Goal: Task Accomplishment & Management: Manage account settings

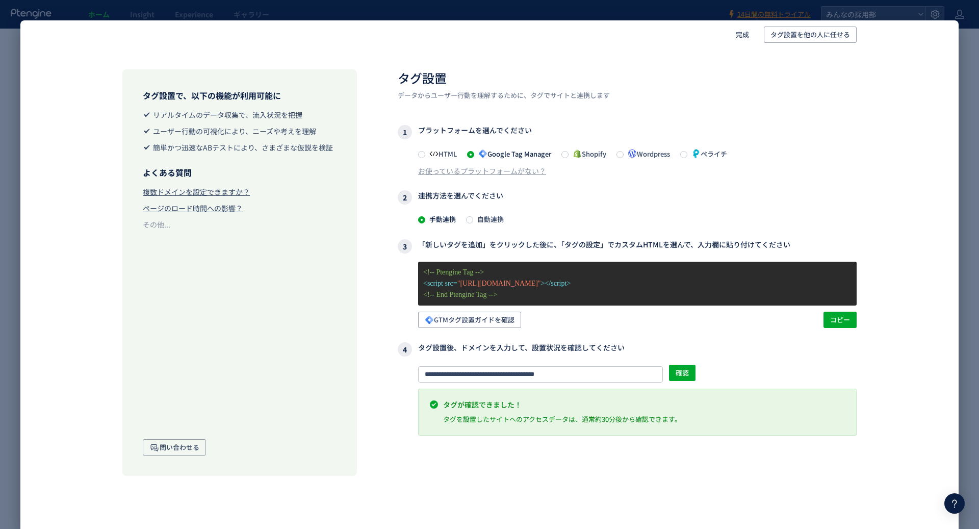
click at [605, 493] on div "タグ設置で、以下の機能が利用可能に リアルタイムのデータ収集で、流入状況を把握 ユーザー行動の可視化により、ニーズや考えを理解 簡単かつ迅速なABテストにより…" at bounding box center [489, 287] width 938 height 476
click at [729, 494] on div "タグ設置で、以下の機能が利用可能に リアルタイムのデータ収集で、流入状況を把握 ユーザー行動の可視化により、ニーズや考えを理解 簡単かつ迅速なABテストにより…" at bounding box center [489, 287] width 938 height 476
click at [3, 397] on div "完成 タグ設置を他の人に任せる タグ設置で、以下の機能が利用可能に リアルタイムのデータ収集で、流入状況を把握 ユーザー行動の可視化により、ニーズや考えを理解…" at bounding box center [489, 264] width 979 height 529
click at [16, 399] on div "完成 タグ設置を他の人に任せる タグ設置で、以下の機能が利用可能に リアルタイムのデータ収集で、流入状況を把握 ユーザー行動の可視化により、ニーズや考えを理解…" at bounding box center [489, 264] width 979 height 529
click at [968, 424] on div "完成 タグ設置を他の人に任せる タグ設置で、以下の機能が利用可能に リアルタイムのデータ収集で、流入状況を把握 ユーザー行動の可視化により、ニーズや考えを理解…" at bounding box center [489, 264] width 979 height 529
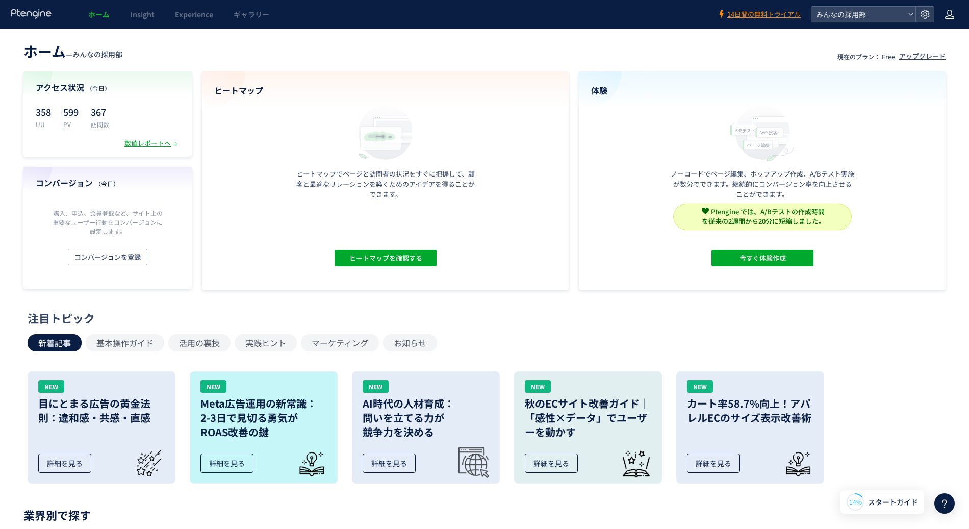
click at [951, 17] on icon at bounding box center [949, 14] width 10 height 10
click at [940, 37] on span "アカウント設定" at bounding box center [924, 40] width 50 height 10
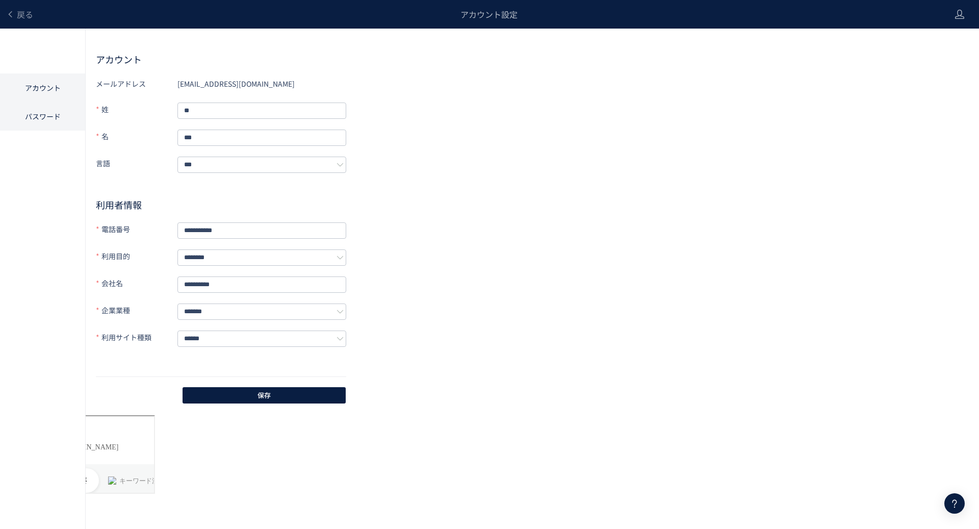
click at [55, 121] on li "パスワード" at bounding box center [42, 116] width 85 height 29
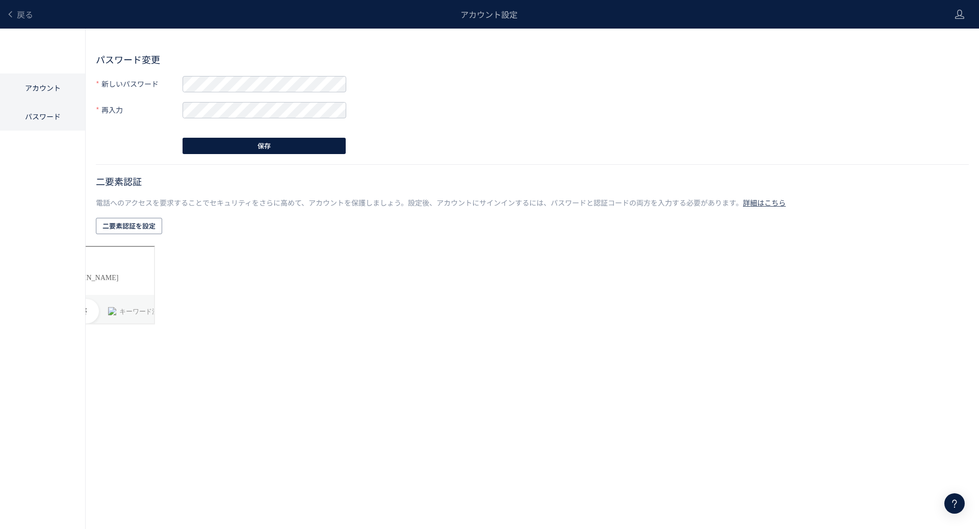
click at [48, 88] on li "アカウント" at bounding box center [42, 87] width 85 height 29
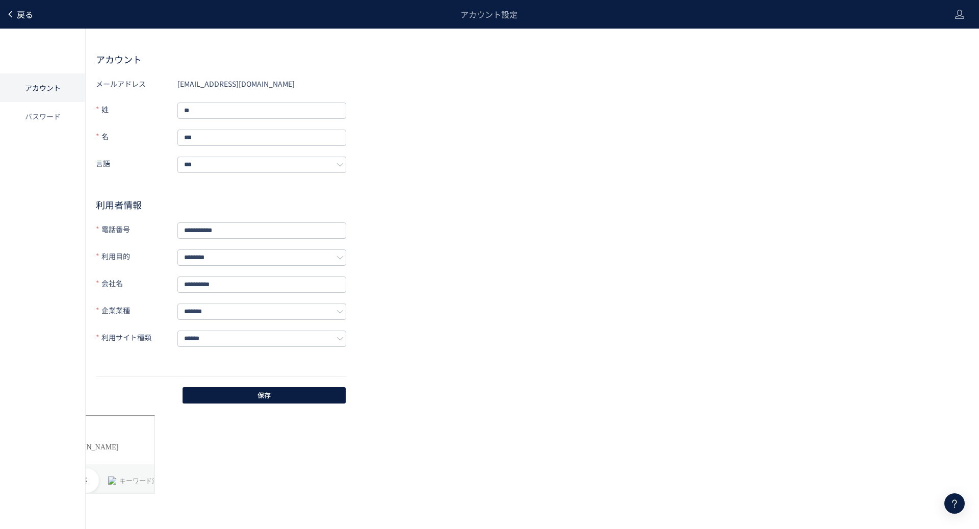
click at [19, 17] on span "戻る" at bounding box center [25, 14] width 16 height 12
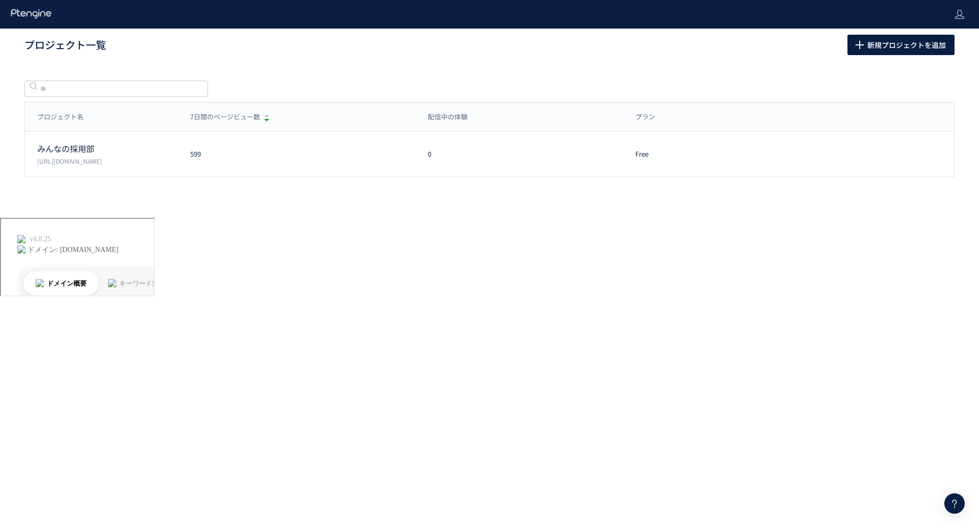
click at [278, 67] on div "プロジェクト一覧 新規プロジェクトを追加 プロジェクト名 7日間のページビュー数 配信中の体験 プラン プロジェクト名 7日間のページビュー数 配信中の体験 …" at bounding box center [489, 123] width 979 height 189
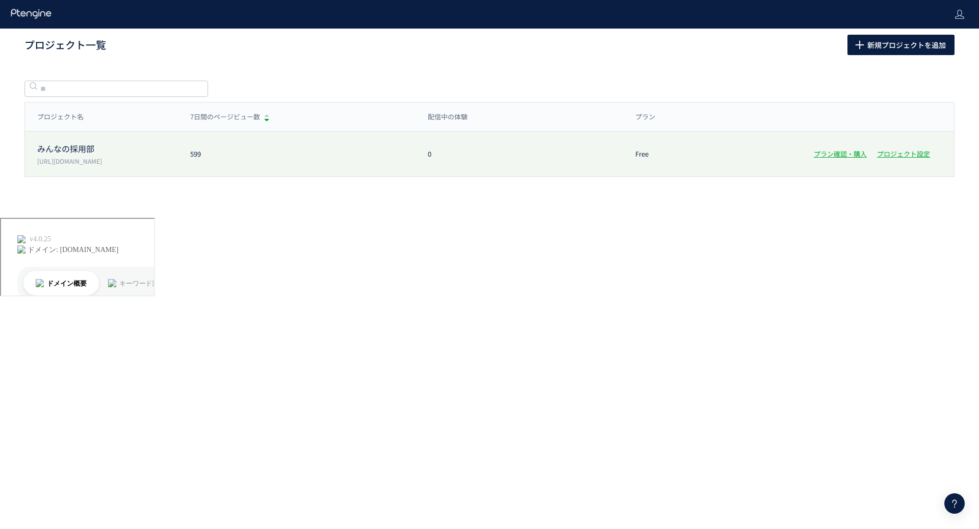
click at [786, 166] on div "みんなの採用部 [URL][DOMAIN_NAME] 599 0 Free プラン確認・購入 プロジェクト設定" at bounding box center [490, 154] width 930 height 45
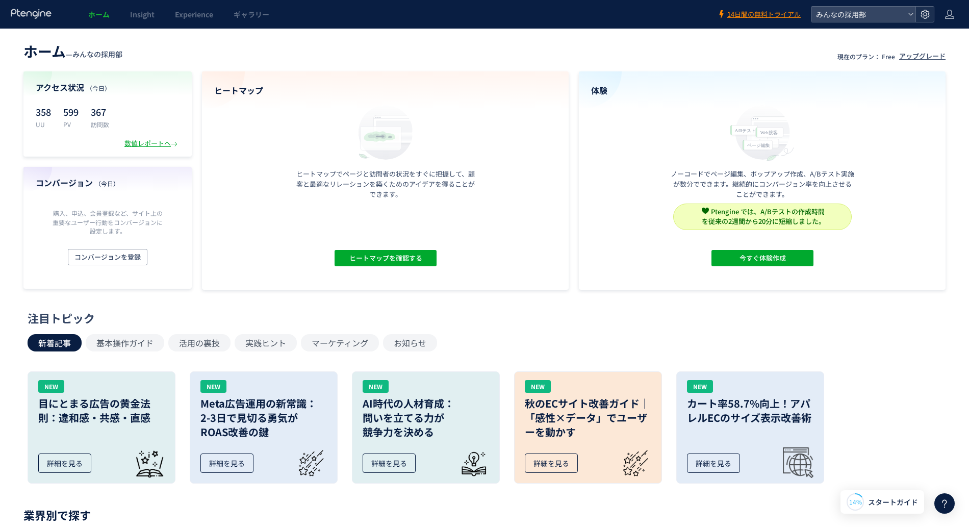
click at [924, 14] on icon at bounding box center [925, 14] width 10 height 10
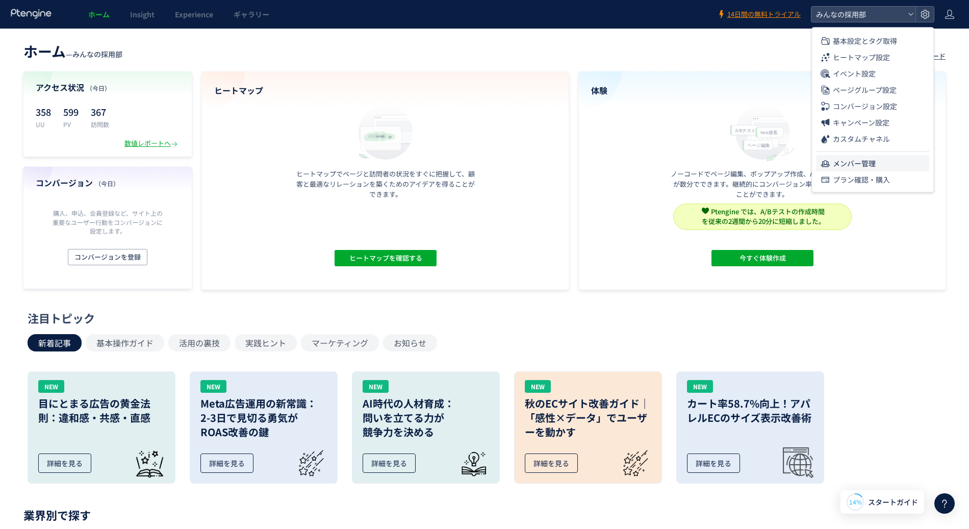
click at [848, 160] on span "メンバー管理" at bounding box center [854, 163] width 43 height 16
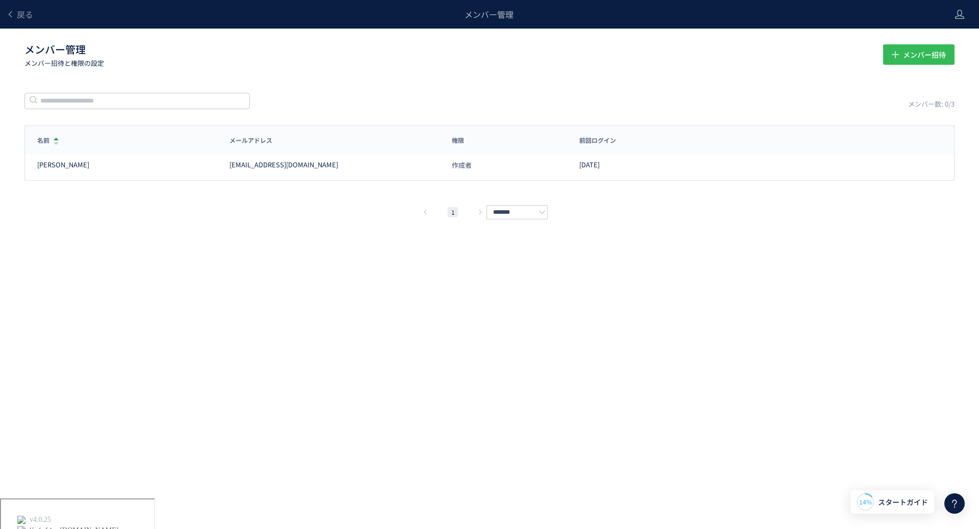
click at [903, 59] on span "メンバー招待" at bounding box center [924, 54] width 43 height 20
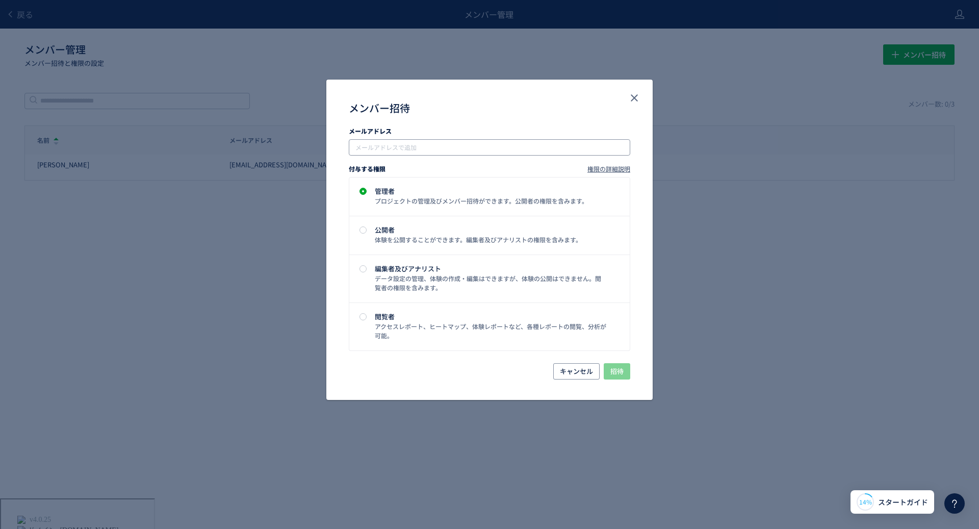
click at [446, 144] on input "メンバー招待" at bounding box center [490, 147] width 273 height 12
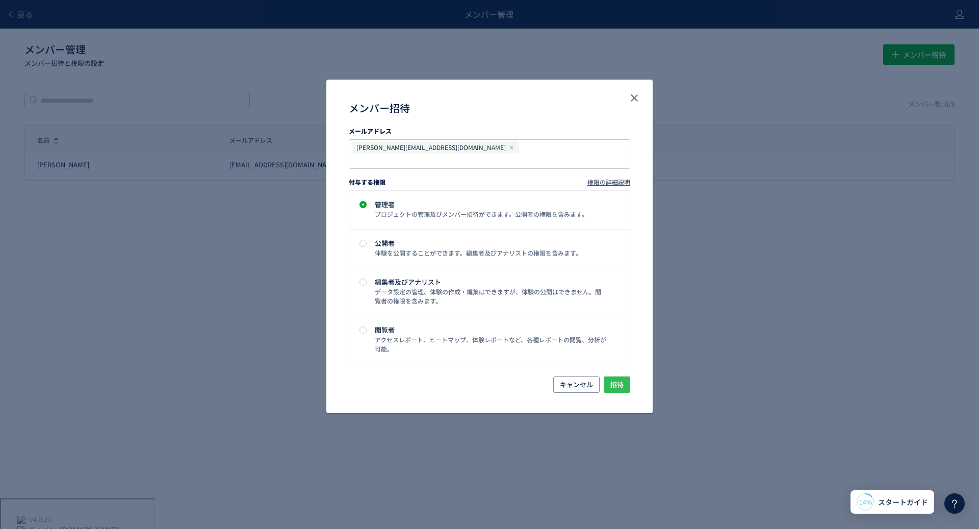
click at [614, 376] on span "招待" at bounding box center [616, 384] width 13 height 16
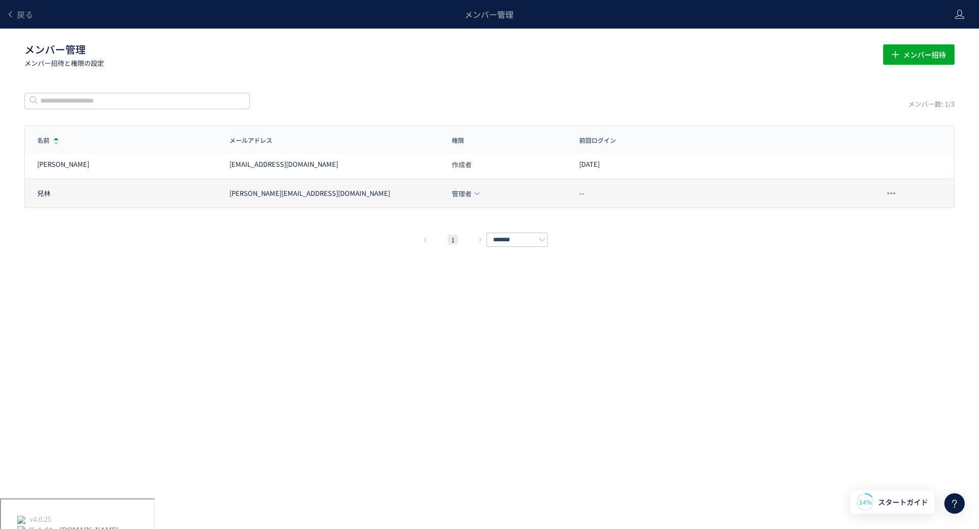
click at [471, 193] on span "管理者" at bounding box center [462, 193] width 20 height 7
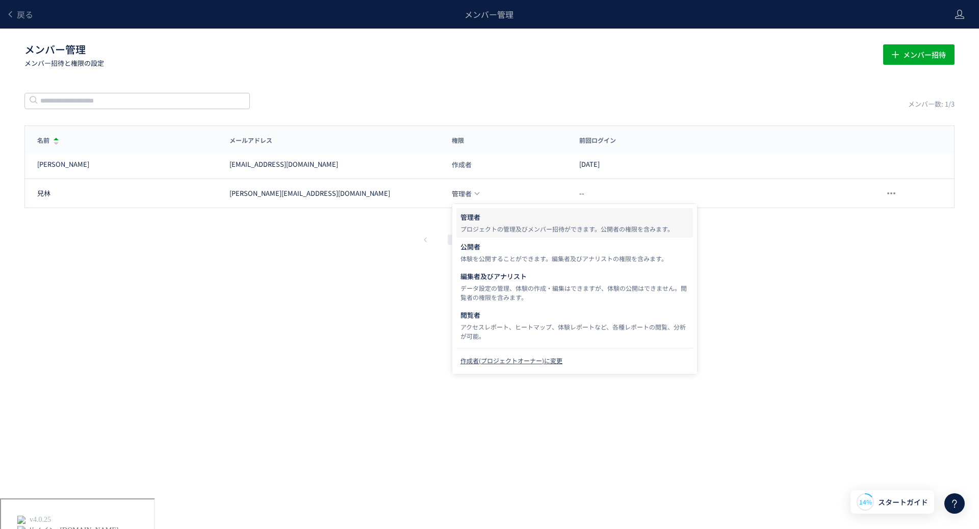
click at [369, 351] on div "戻る メンバー管理 メンバー管理 メンバー招待と権限の設定 メンバー招待 メンバー数: 1/3 名前 メールアドレス 権限 前回ログイン 名前 メールアドレス…" at bounding box center [489, 249] width 979 height 498
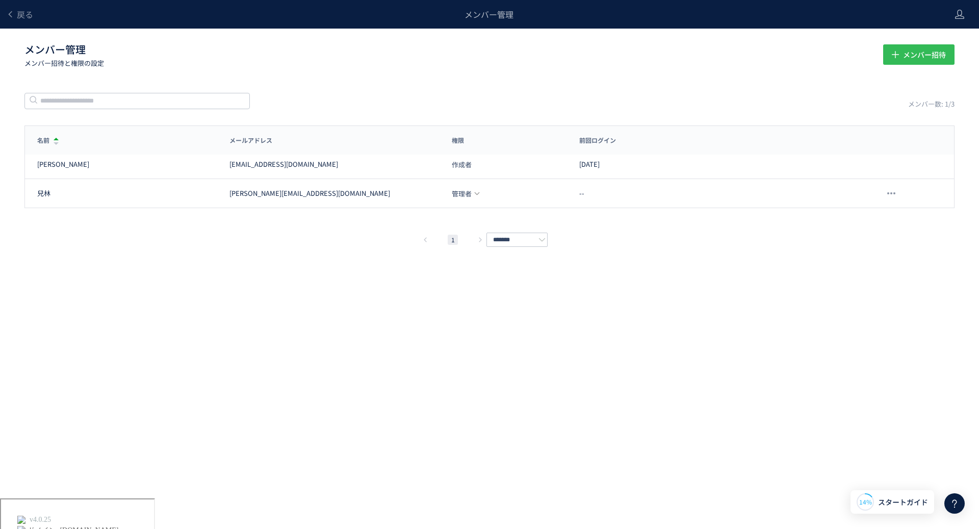
click at [910, 61] on span "メンバー招待" at bounding box center [924, 54] width 43 height 20
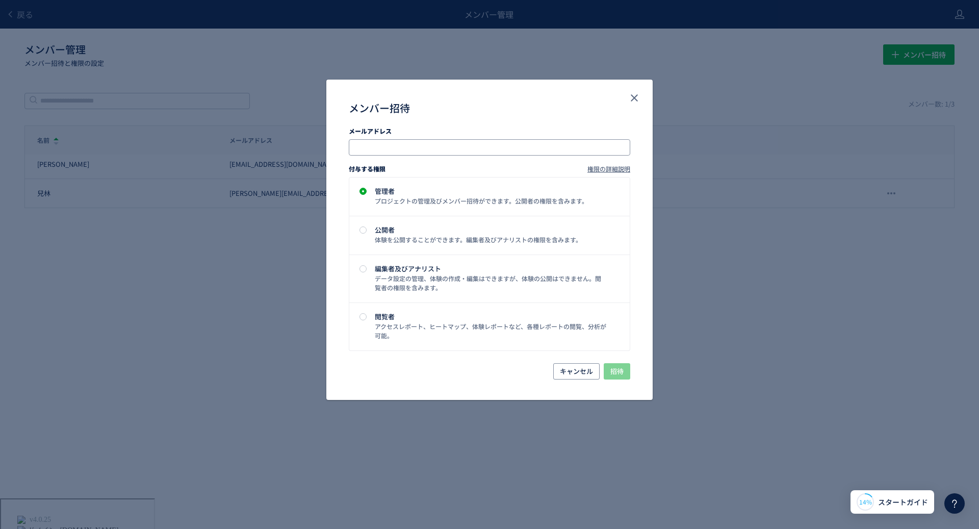
click at [416, 152] on input "メンバー招待" at bounding box center [490, 147] width 273 height 12
click at [593, 236] on div "体験を公開することができます。編集者及びアナリストの権限を含みます。" at bounding box center [491, 239] width 232 height 9
click at [617, 372] on span "招待" at bounding box center [616, 371] width 13 height 16
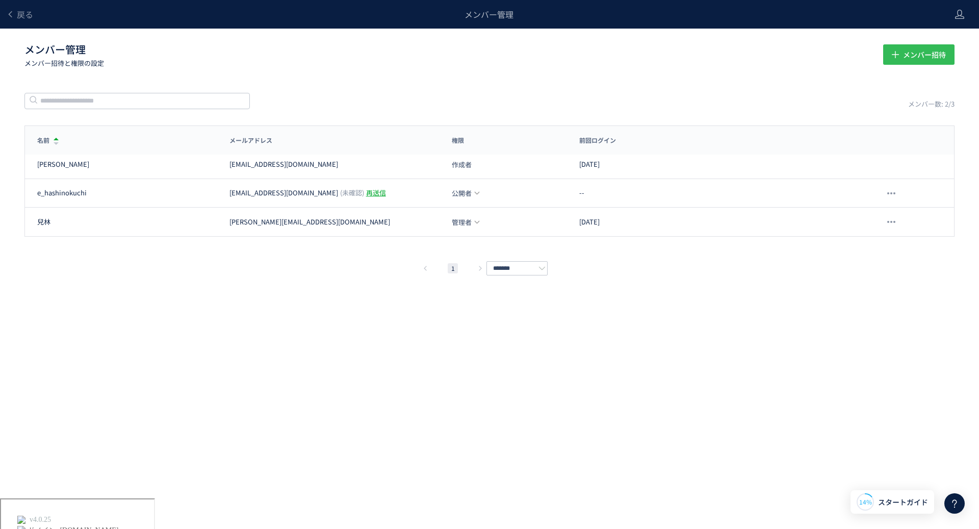
click at [901, 50] on icon "button" at bounding box center [895, 53] width 11 height 11
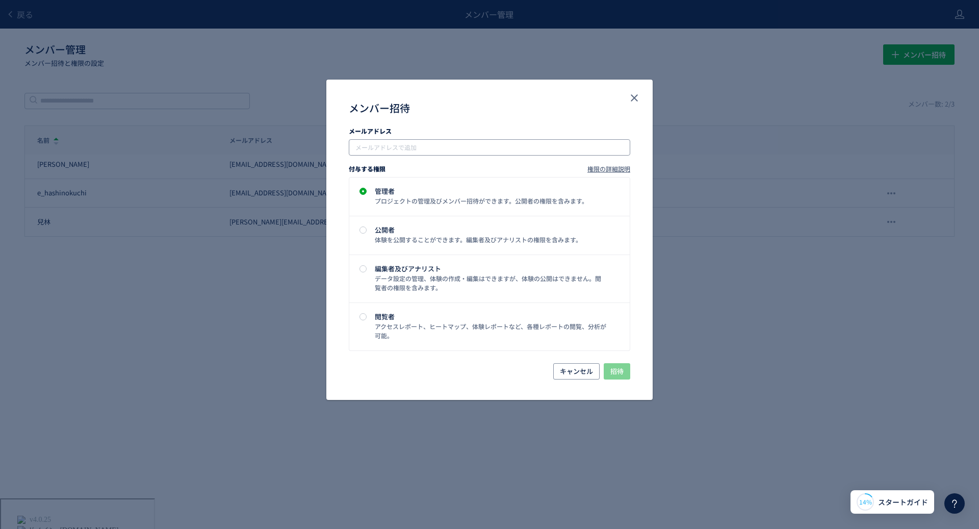
click at [460, 145] on input "メンバー招待" at bounding box center [490, 147] width 273 height 12
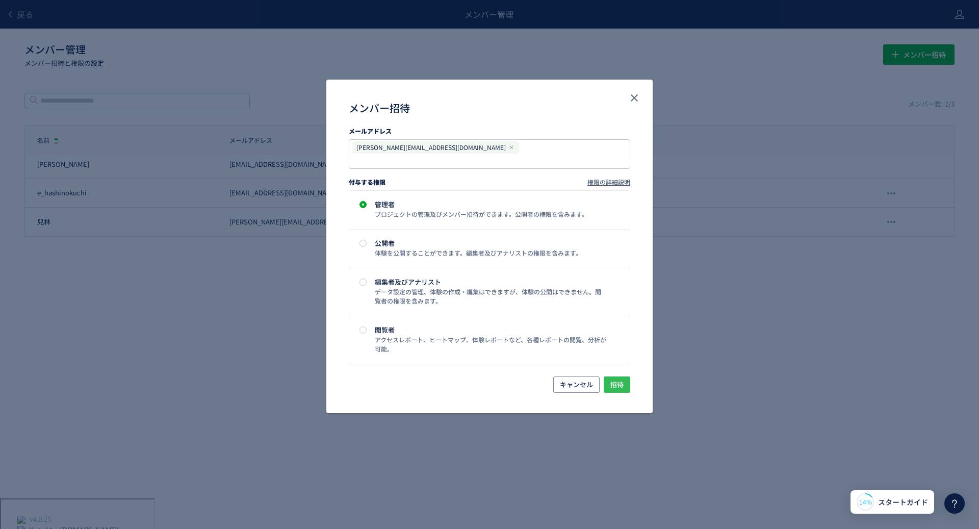
click at [610, 376] on span "招待" at bounding box center [616, 384] width 13 height 16
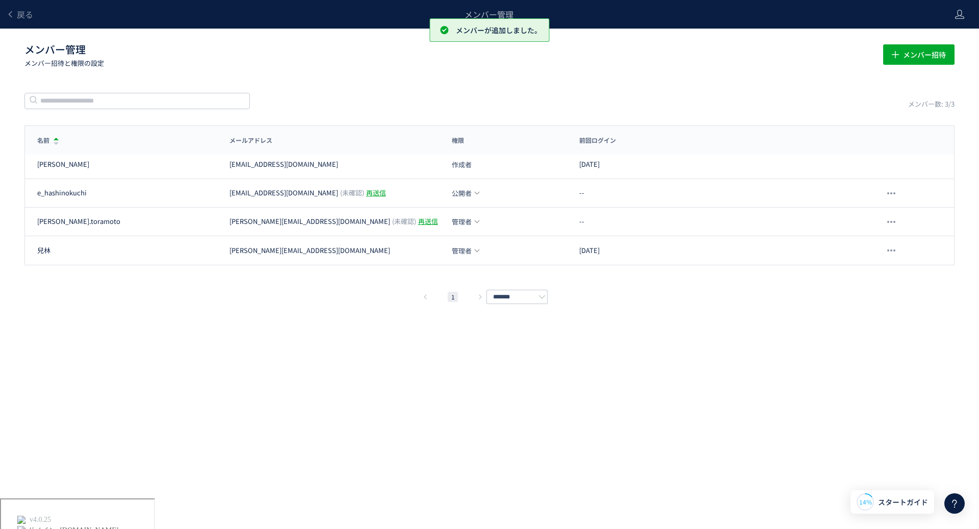
click at [551, 394] on div "戻る メンバー管理 メンバー管理 メンバー招待と権限の設定 メンバー招待 メンバー数: 3/3 名前 メールアドレス 権限 前回ログイン 名前 メールアドレス…" at bounding box center [489, 249] width 979 height 498
click at [924, 59] on span "メンバー招待" at bounding box center [924, 54] width 43 height 20
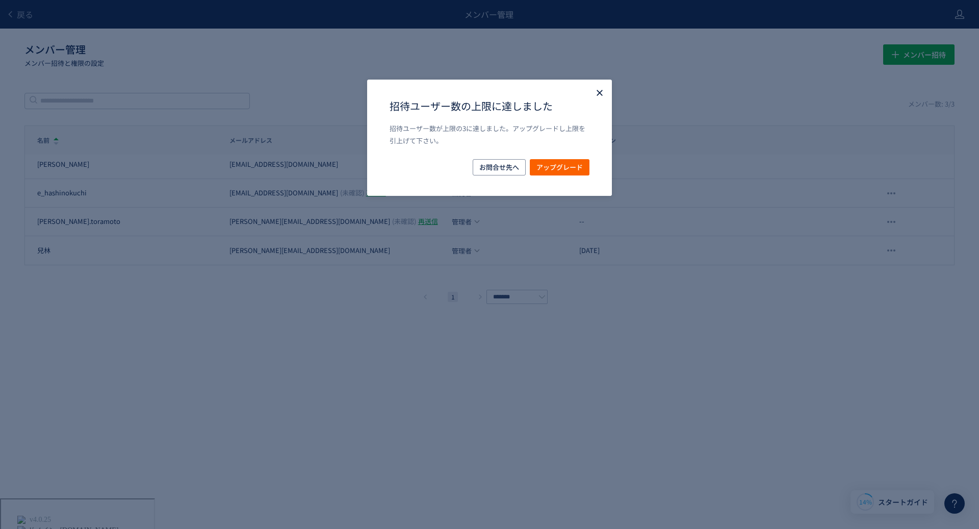
click at [595, 96] on icon "Close" at bounding box center [600, 93] width 10 height 10
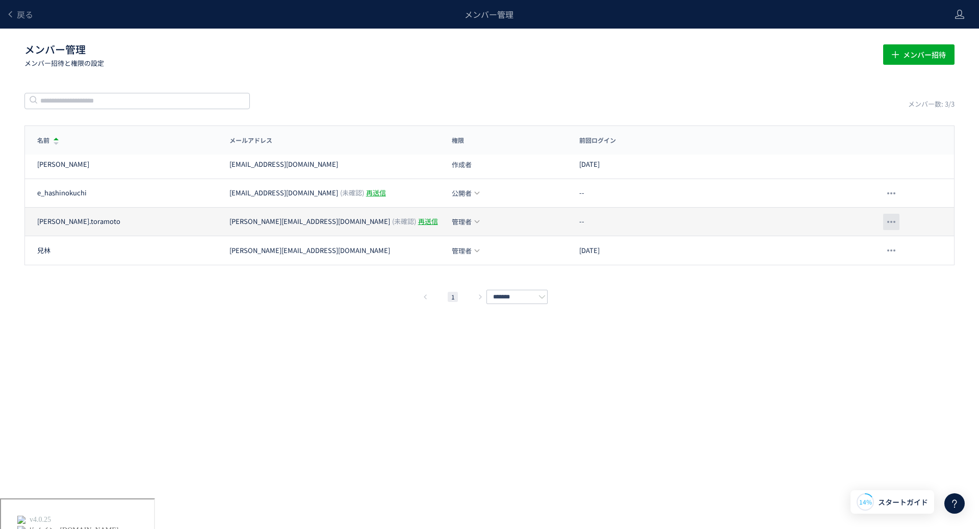
click at [894, 222] on div at bounding box center [891, 222] width 16 height 16
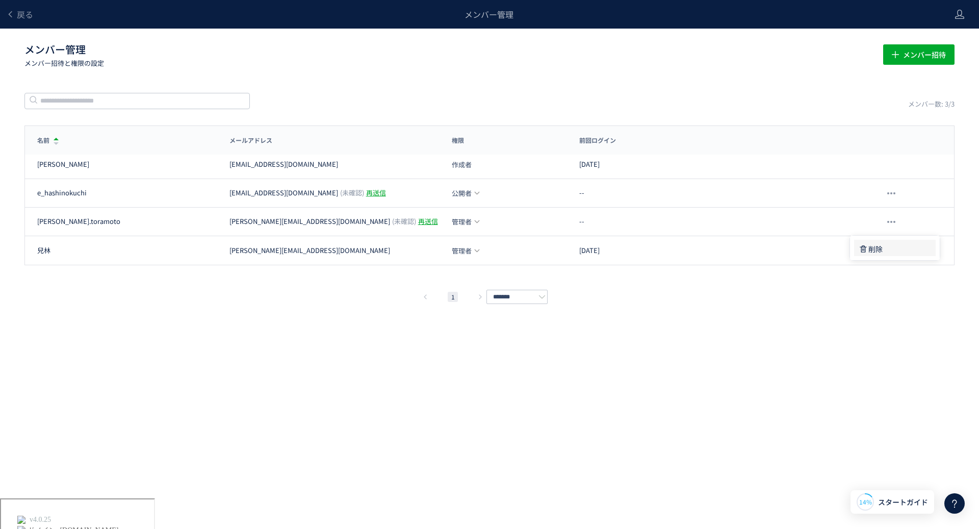
click at [883, 245] on div "削除" at bounding box center [891, 249] width 67 height 18
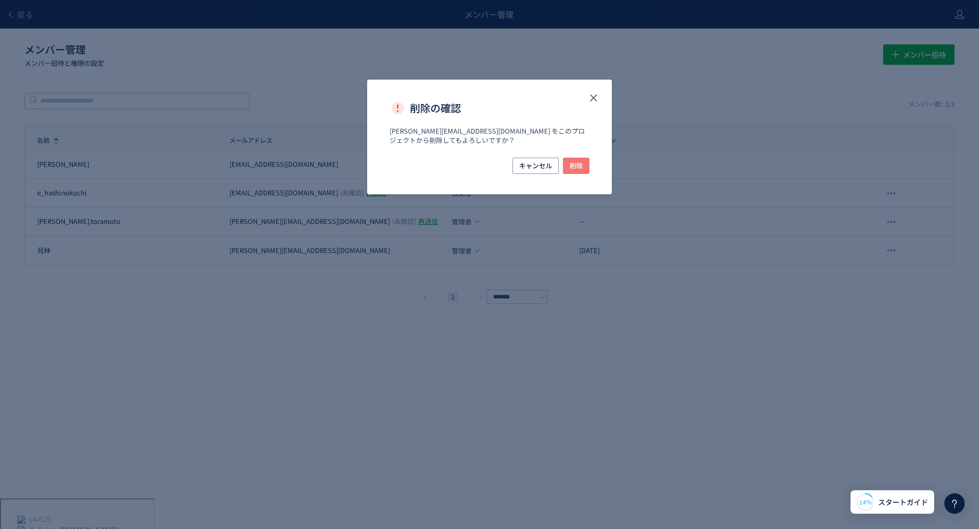
click at [581, 166] on span "削除" at bounding box center [576, 166] width 13 height 16
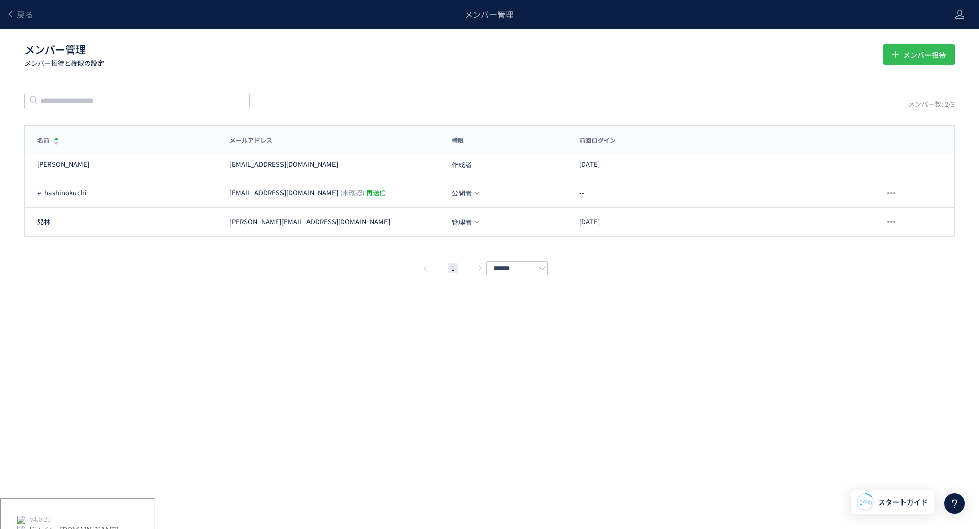
click at [933, 54] on span "メンバー招待" at bounding box center [924, 54] width 43 height 20
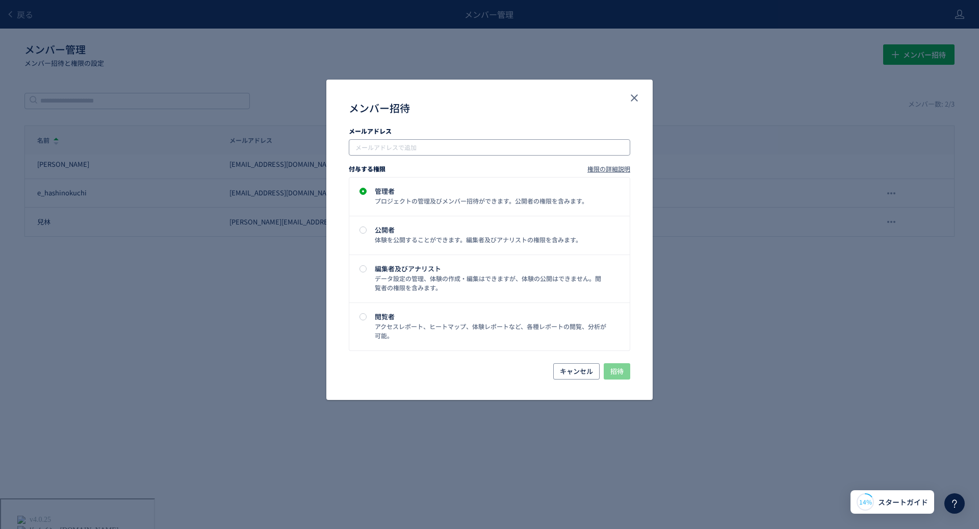
click at [473, 146] on input "メンバー招待" at bounding box center [490, 147] width 273 height 12
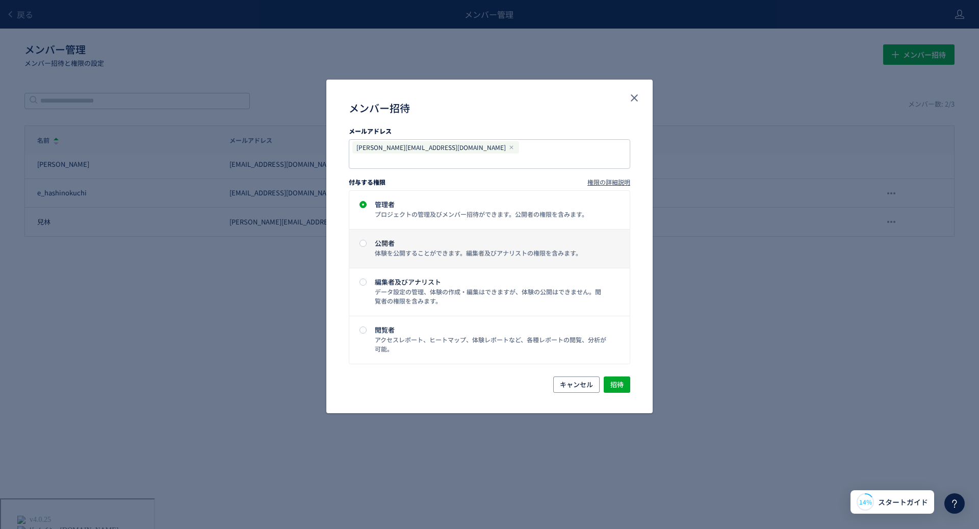
click at [457, 240] on div "公開者" at bounding box center [491, 243] width 232 height 7
click at [616, 376] on span "招待" at bounding box center [616, 384] width 13 height 16
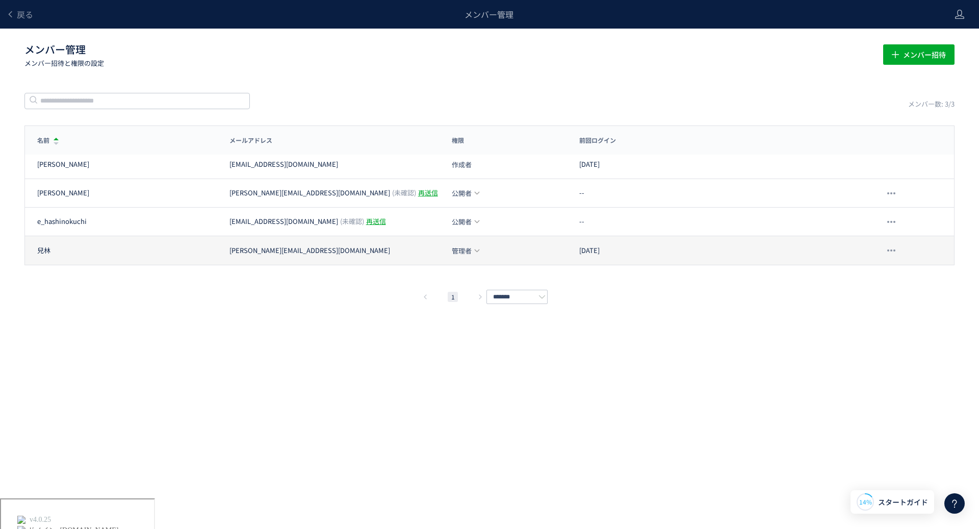
click at [461, 250] on span "管理者" at bounding box center [462, 250] width 20 height 7
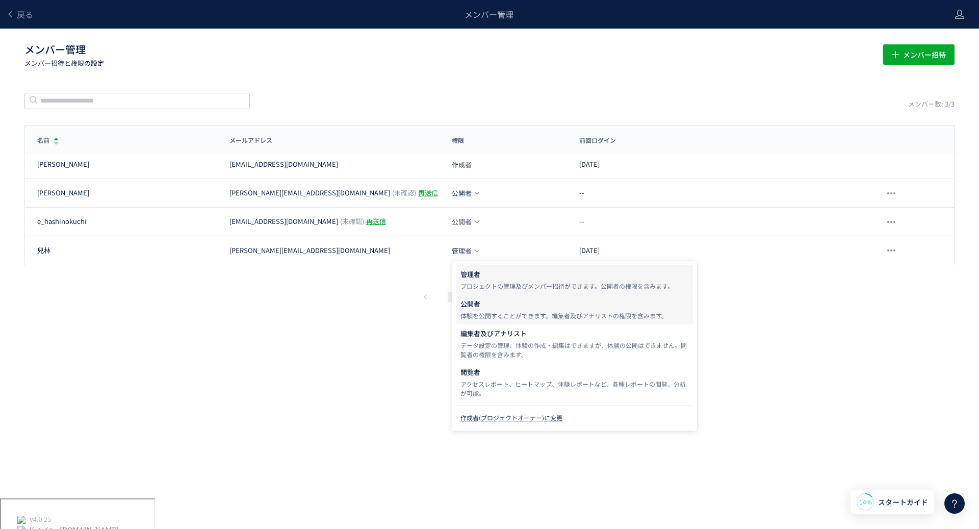
click at [483, 317] on div "体験を公開することができます。編集者及びアナリストの権限を含みます。" at bounding box center [574, 315] width 228 height 9
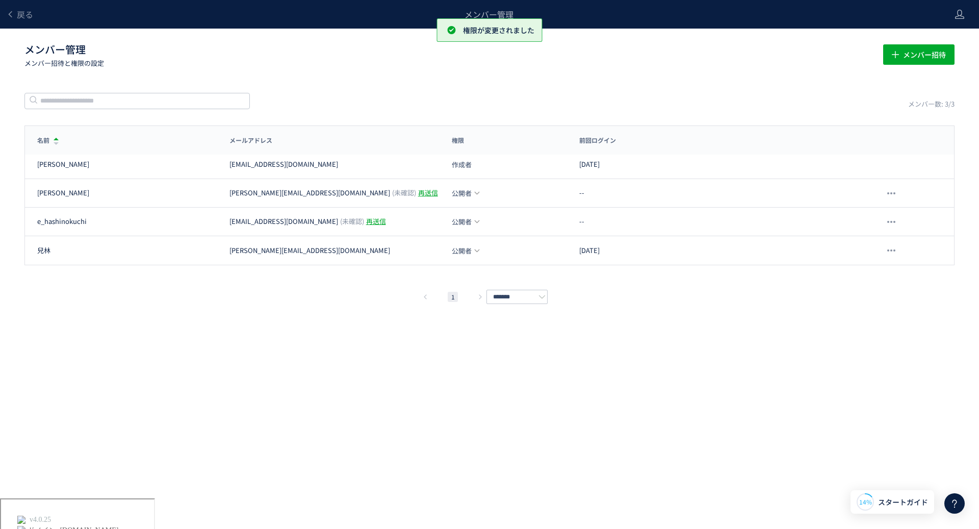
click at [335, 385] on div "戻る メンバー管理 メンバー管理 メンバー招待と権限の設定 メンバー招待 メンバー数: 3/3 名前 メールアドレス 権限 前回ログイン 名前 メールアドレス…" at bounding box center [489, 249] width 979 height 498
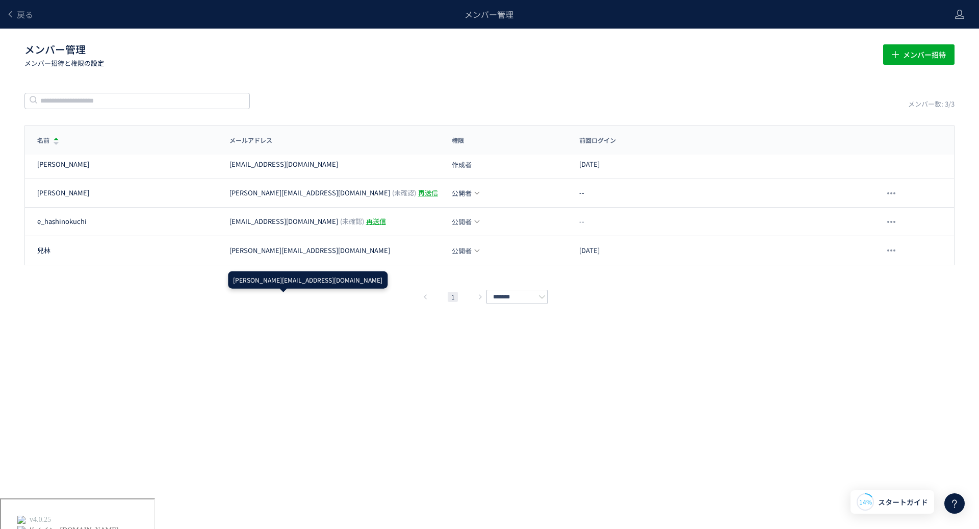
click at [293, 346] on div "戻る メンバー管理 メンバー管理 メンバー招待と権限の設定 メンバー招待 メンバー数: 3/3 名前 メールアドレス 権限 前回ログイン 名前 メールアドレス…" at bounding box center [489, 249] width 979 height 498
click at [284, 335] on div "戻る メンバー管理 メンバー管理 メンバー招待と権限の設定 メンバー招待 メンバー数: 3/3 名前 メールアドレス 権限 前回ログイン 名前 メールアドレス…" at bounding box center [489, 249] width 979 height 498
click at [11, 14] on icon at bounding box center [10, 14] width 8 height 8
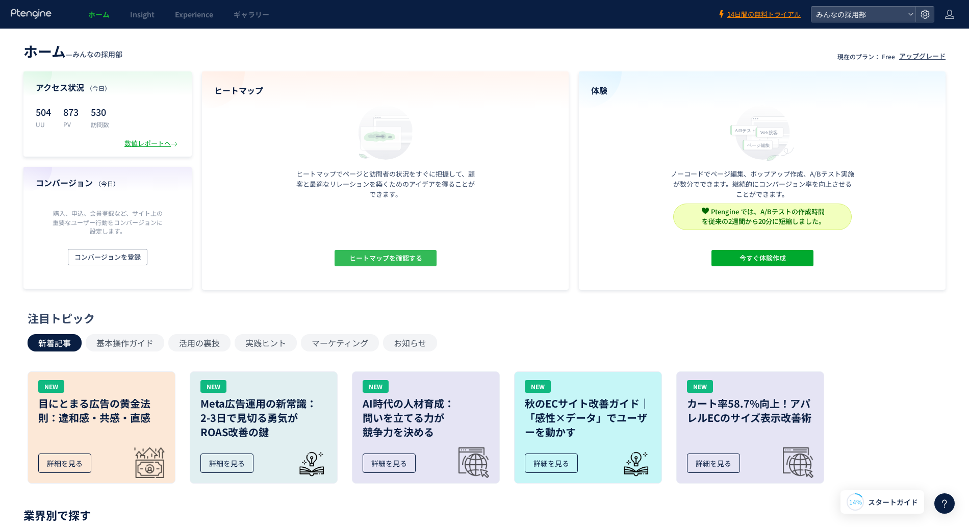
click at [407, 255] on span "ヒートマップを確認する" at bounding box center [385, 258] width 73 height 16
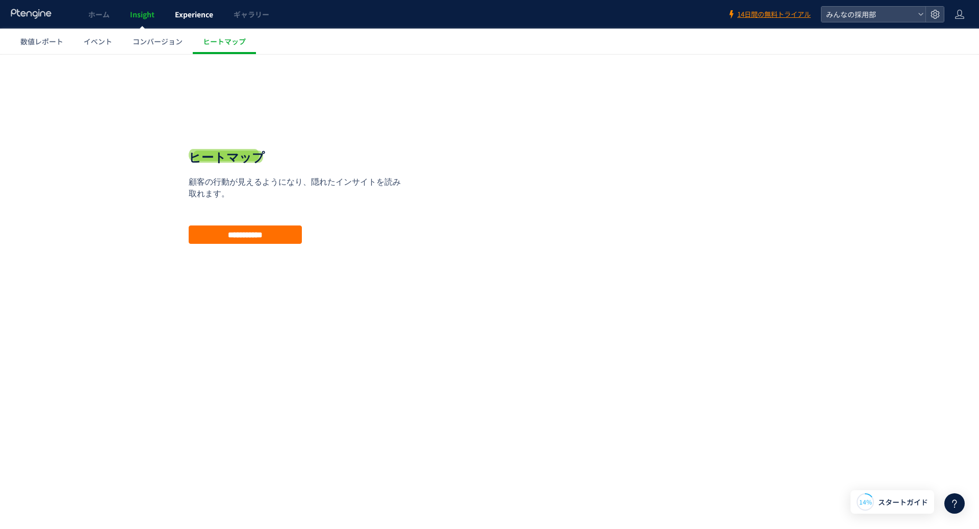
click at [172, 25] on body "ホーム Insight Experience ギャラリー 14日間の無料トライアル みんなの採用部 数値レポート イベント コンバージョン ヒートマップ スキ…" at bounding box center [489, 304] width 979 height 609
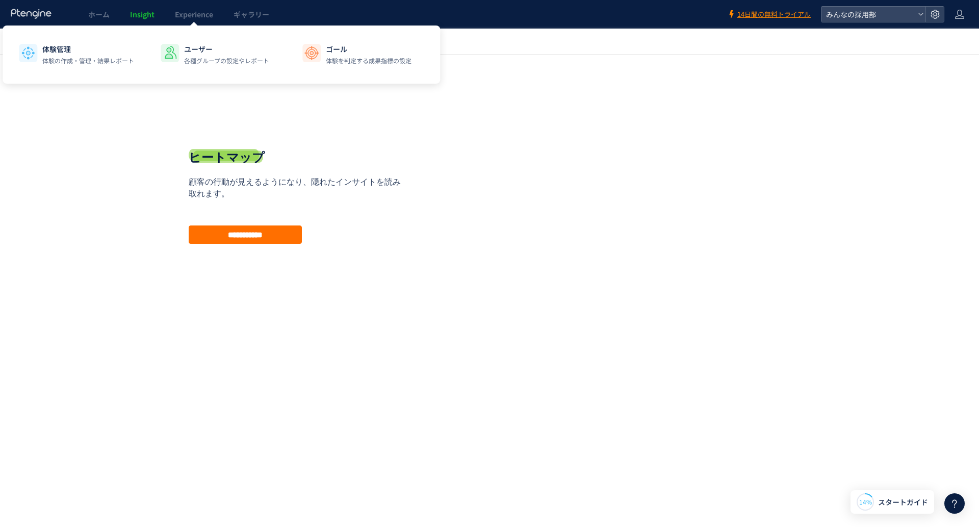
click at [138, 16] on span "Insight" at bounding box center [142, 14] width 24 height 10
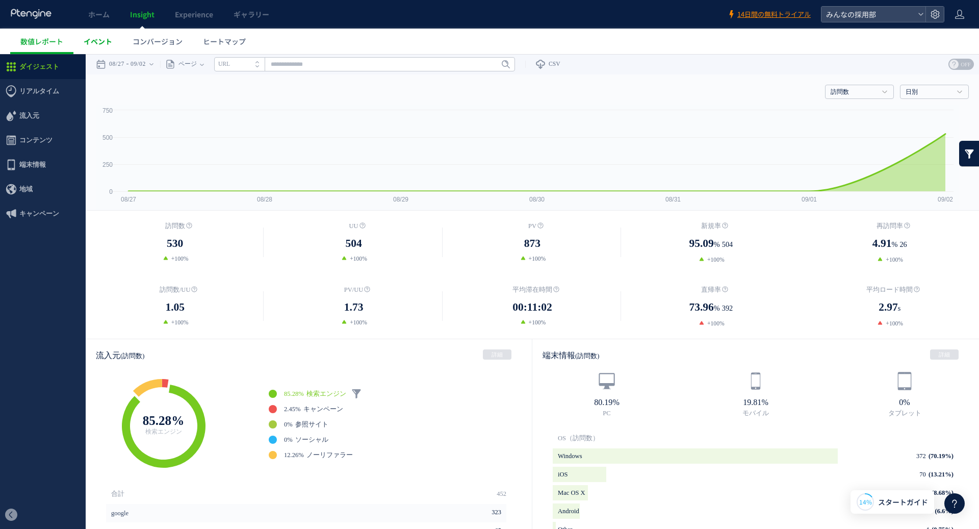
click at [102, 41] on span "イベント" at bounding box center [98, 41] width 29 height 10
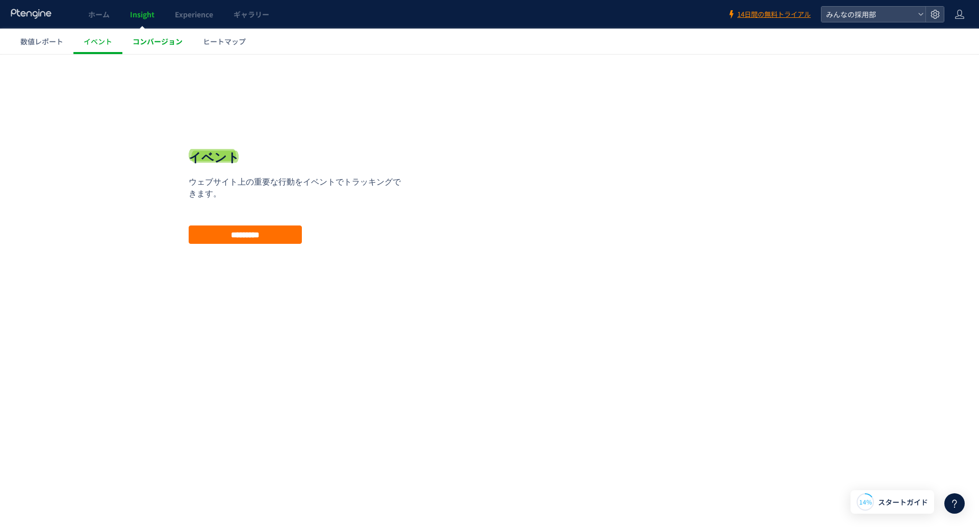
click at [163, 42] on span "コンバージョン" at bounding box center [158, 41] width 50 height 10
click at [109, 42] on span "イベント" at bounding box center [98, 41] width 29 height 10
click at [152, 45] on span "コンバージョン" at bounding box center [158, 41] width 50 height 10
click at [238, 220] on div "**********" at bounding box center [298, 196] width 219 height 95
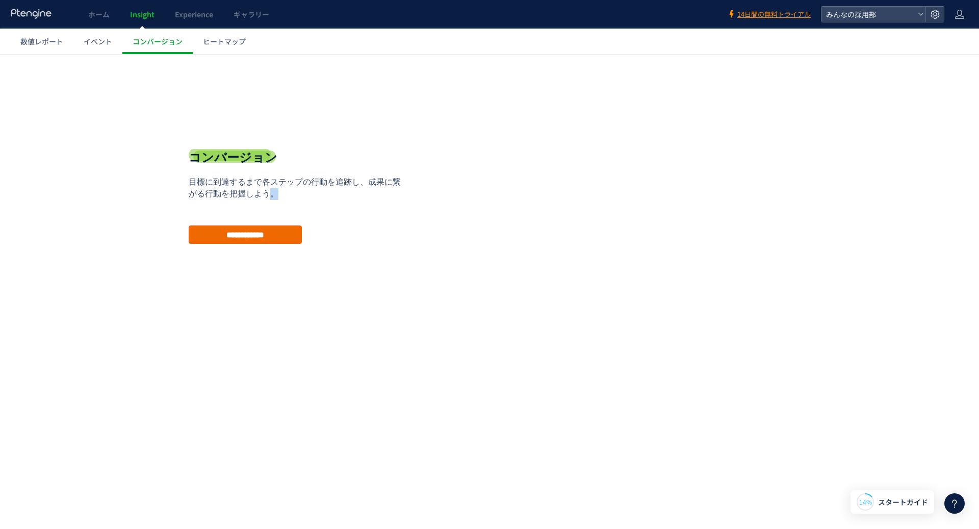
click at [239, 234] on input "**********" at bounding box center [245, 234] width 113 height 18
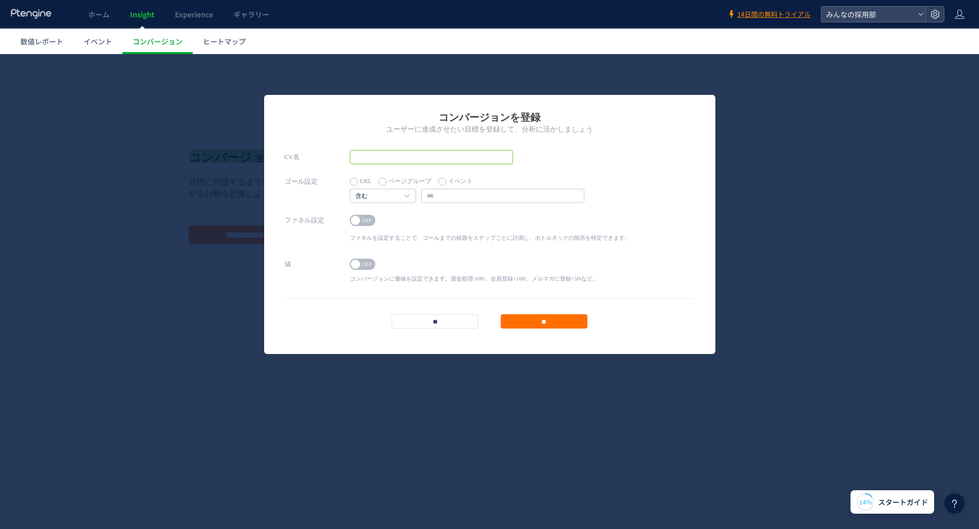
click at [381, 159] on input "text" at bounding box center [431, 157] width 163 height 14
type input "**********"
click at [443, 195] on input "text" at bounding box center [502, 196] width 163 height 14
type input "**********"
click at [436, 227] on div "ON OFF" at bounding box center [490, 222] width 280 height 14
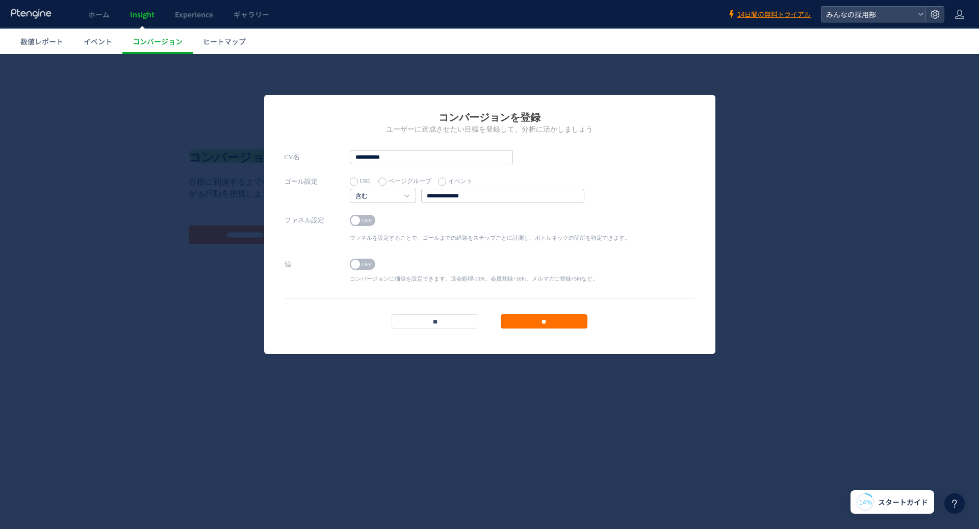
click at [365, 219] on span "OFF" at bounding box center [367, 220] width 15 height 11
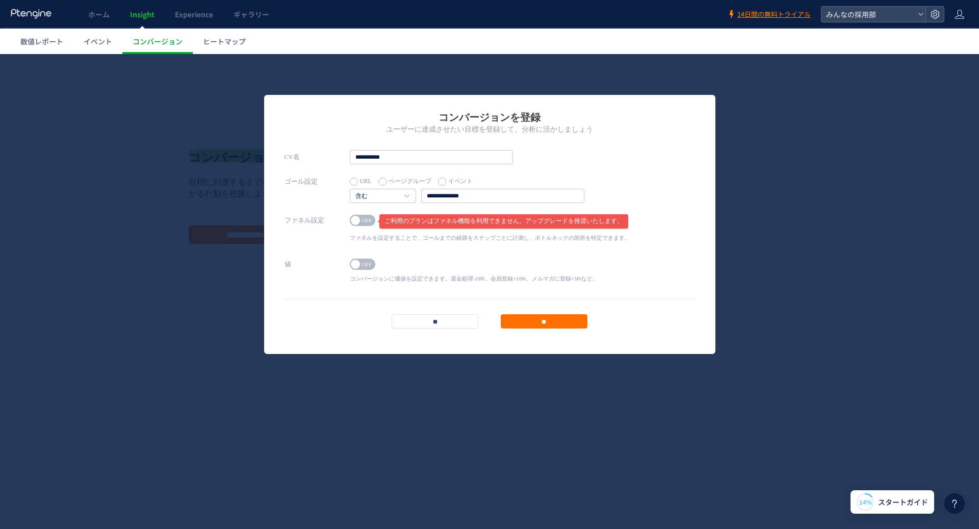
click at [354, 268] on span at bounding box center [355, 264] width 9 height 9
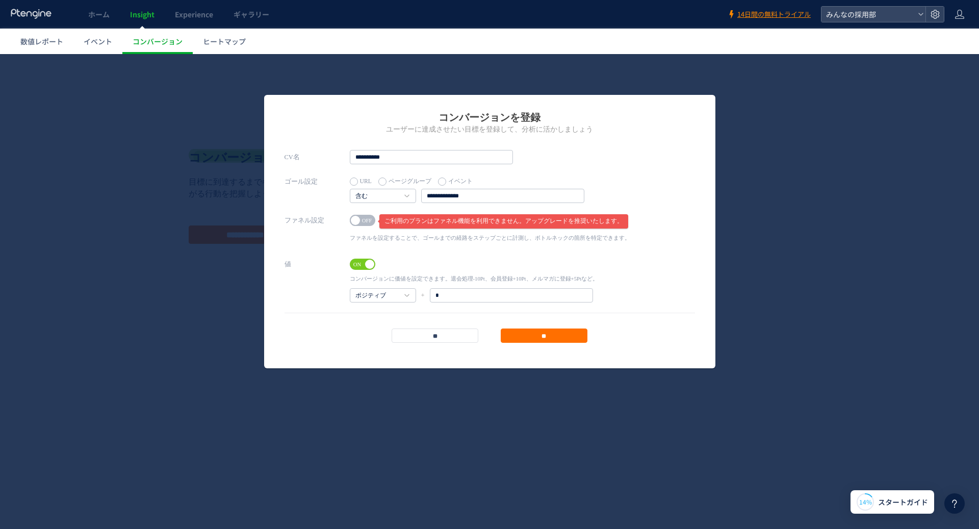
click at [354, 268] on span "ON" at bounding box center [357, 264] width 15 height 11
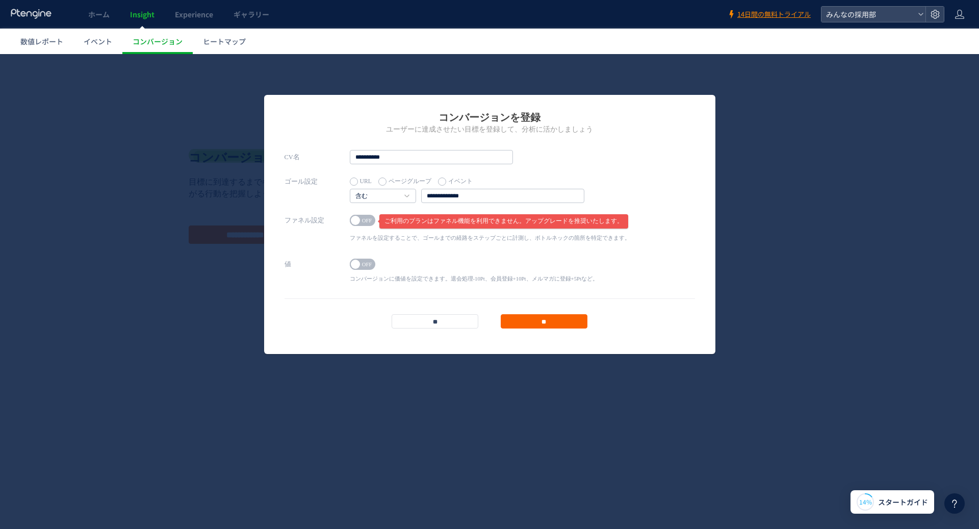
click at [536, 323] on input "**" at bounding box center [544, 321] width 87 height 14
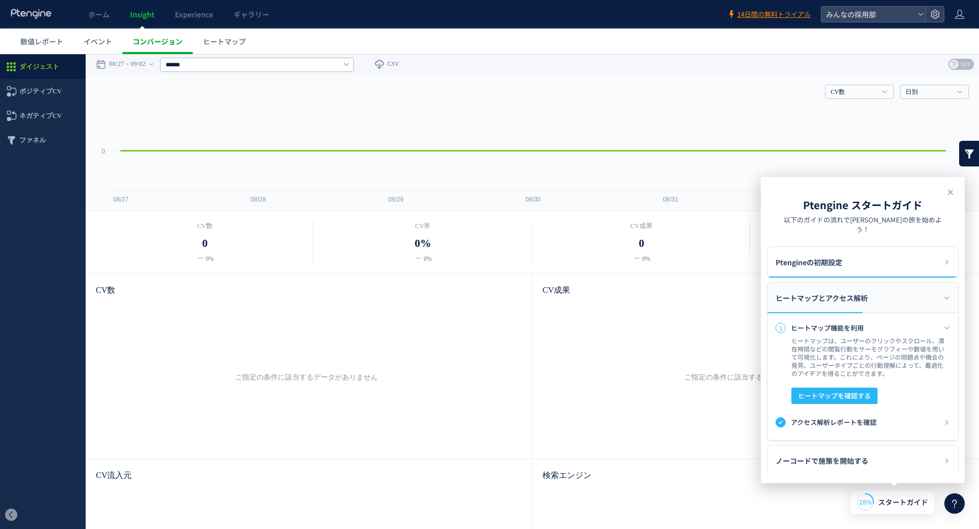
click at [170, 46] on span "コンバージョン" at bounding box center [158, 41] width 50 height 10
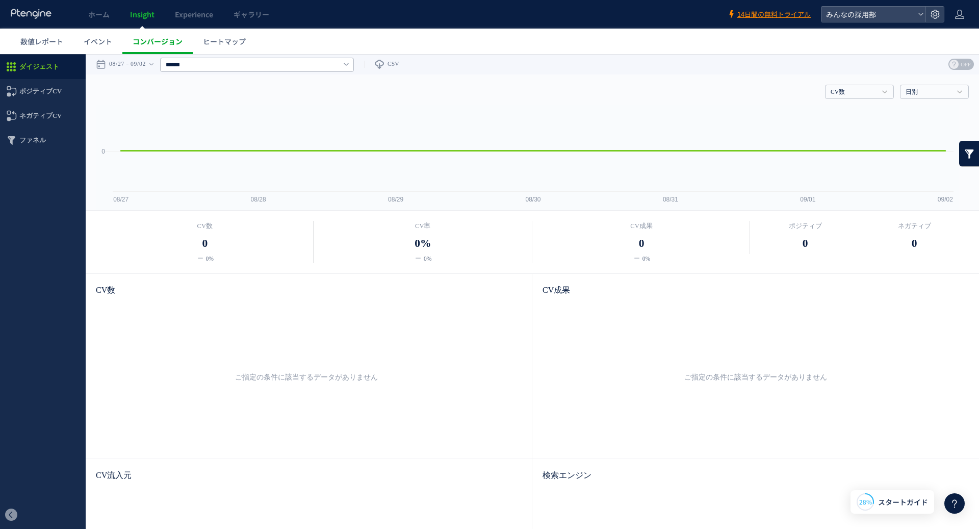
click at [166, 44] on span "コンバージョン" at bounding box center [158, 41] width 50 height 10
click at [159, 35] on link "コンバージョン" at bounding box center [157, 41] width 70 height 25
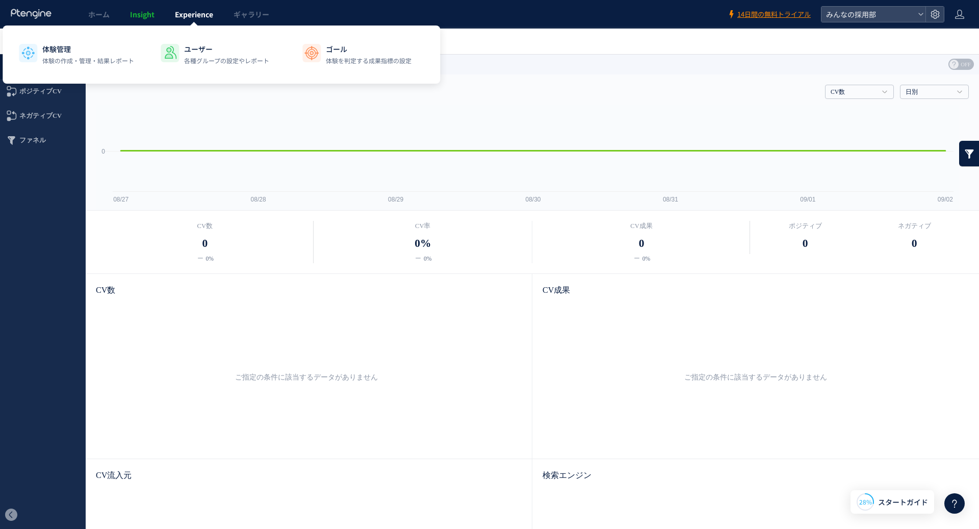
click at [171, 20] on link "Experience" at bounding box center [194, 14] width 59 height 29
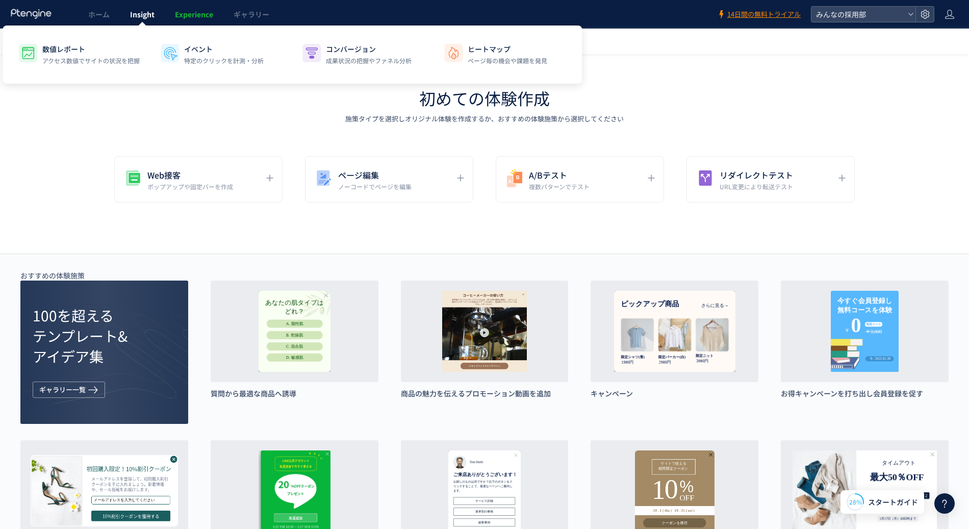
click at [147, 15] on span "Insight" at bounding box center [142, 14] width 24 height 10
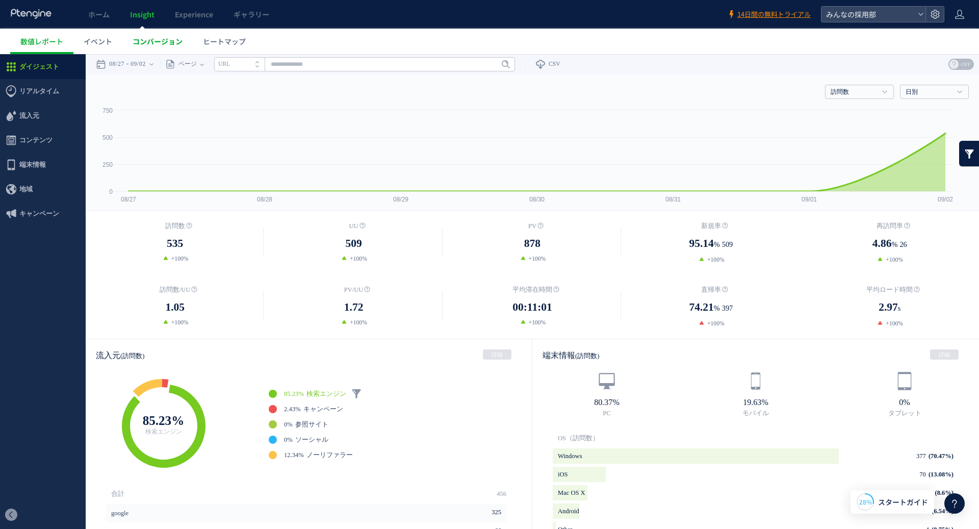
click at [144, 42] on span "コンバージョン" at bounding box center [158, 41] width 50 height 10
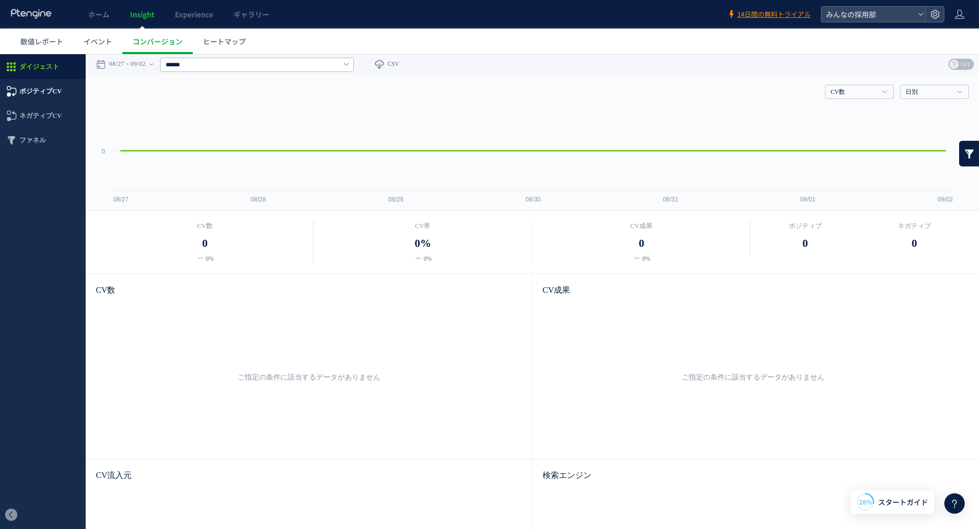
click at [51, 93] on span "ポジティブCV" at bounding box center [40, 91] width 42 height 24
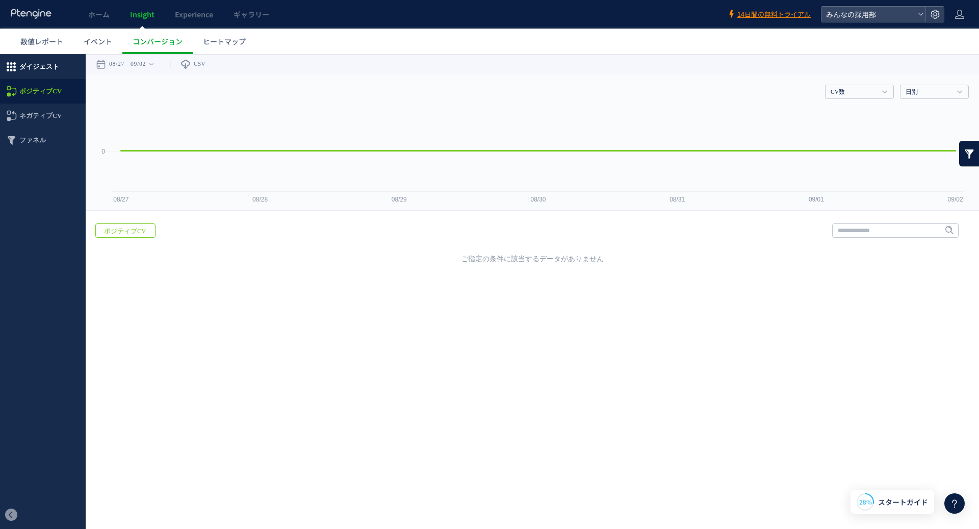
click at [40, 69] on span "ダイジェスト" at bounding box center [39, 67] width 40 height 24
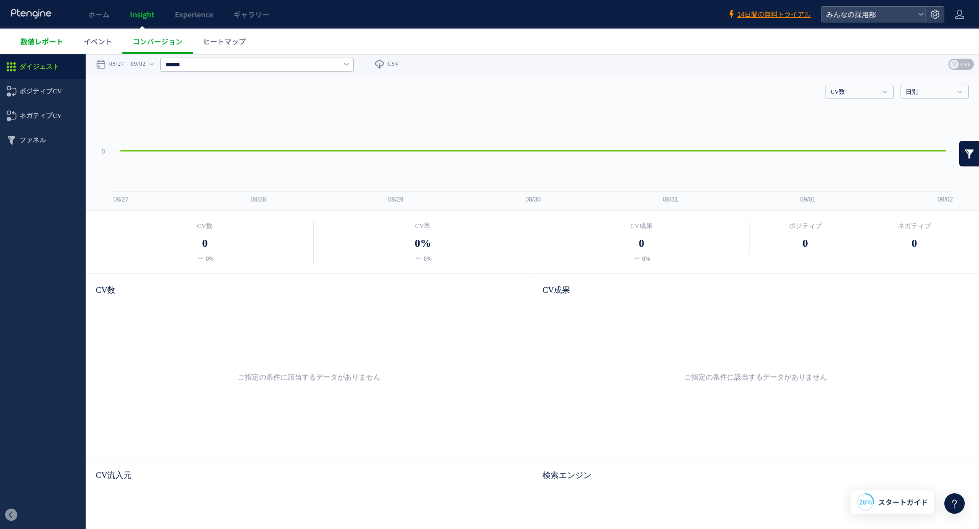
click at [36, 39] on span "数値レポート" at bounding box center [41, 41] width 43 height 10
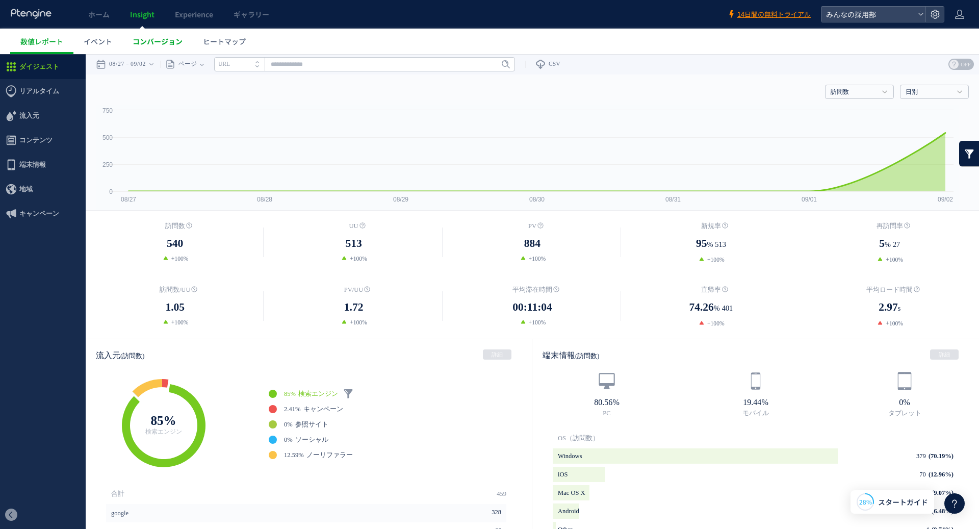
click at [140, 43] on span "コンバージョン" at bounding box center [158, 41] width 50 height 10
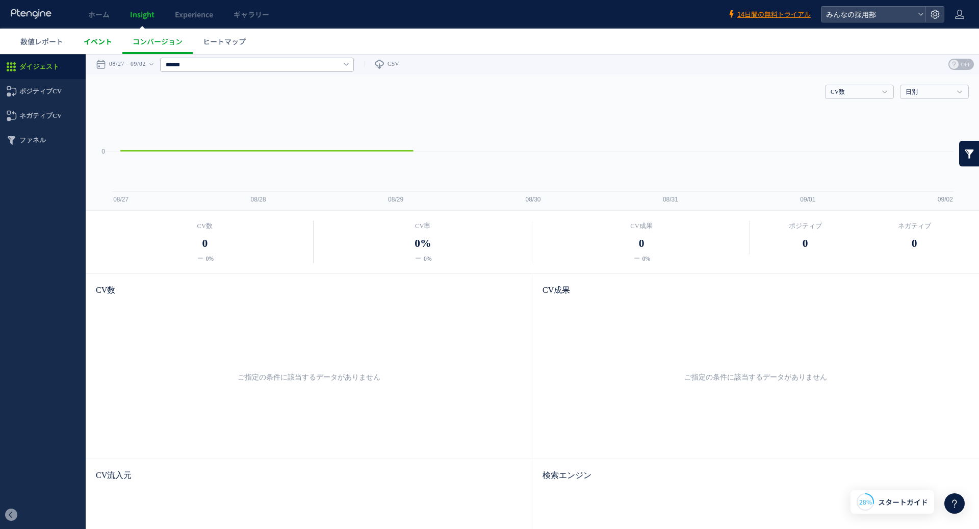
click at [99, 39] on span "イベント" at bounding box center [98, 41] width 29 height 10
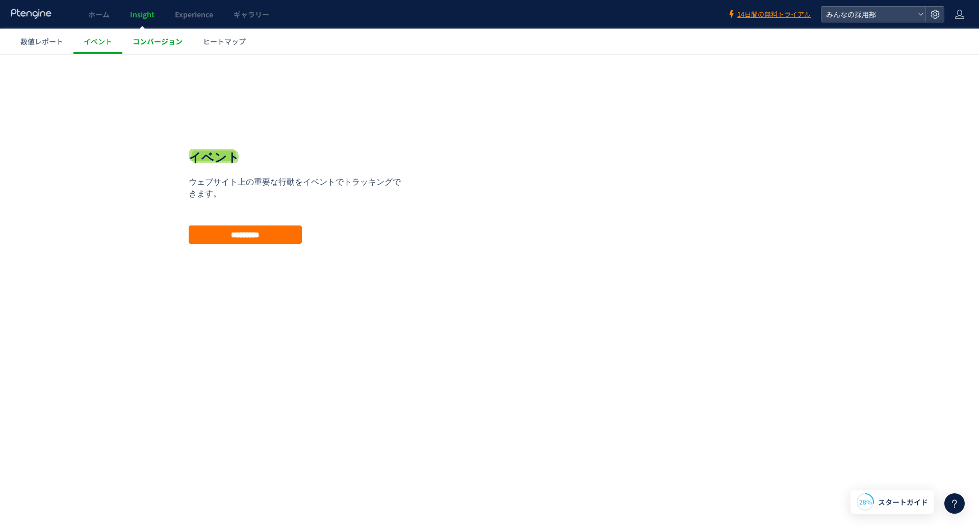
click at [142, 43] on span "コンバージョン" at bounding box center [158, 41] width 50 height 10
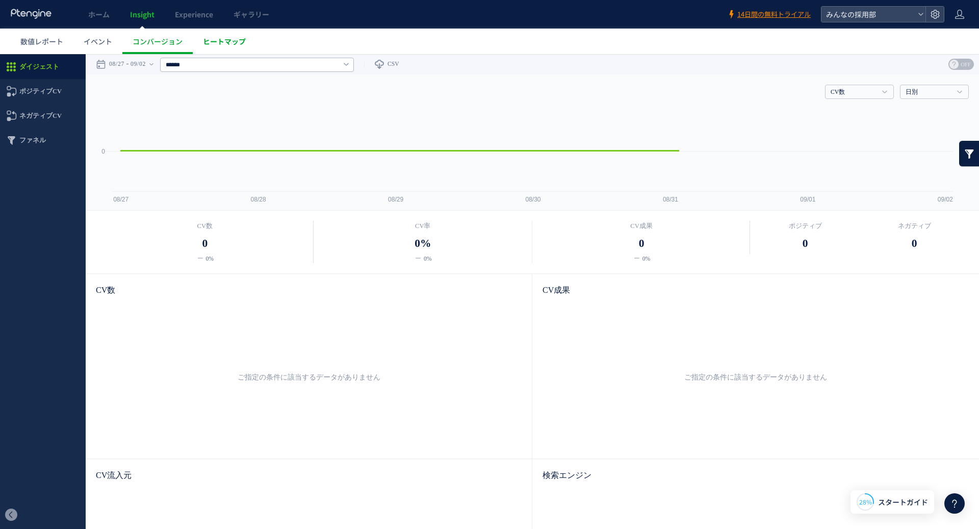
click at [238, 39] on span "ヒートマップ" at bounding box center [224, 41] width 43 height 10
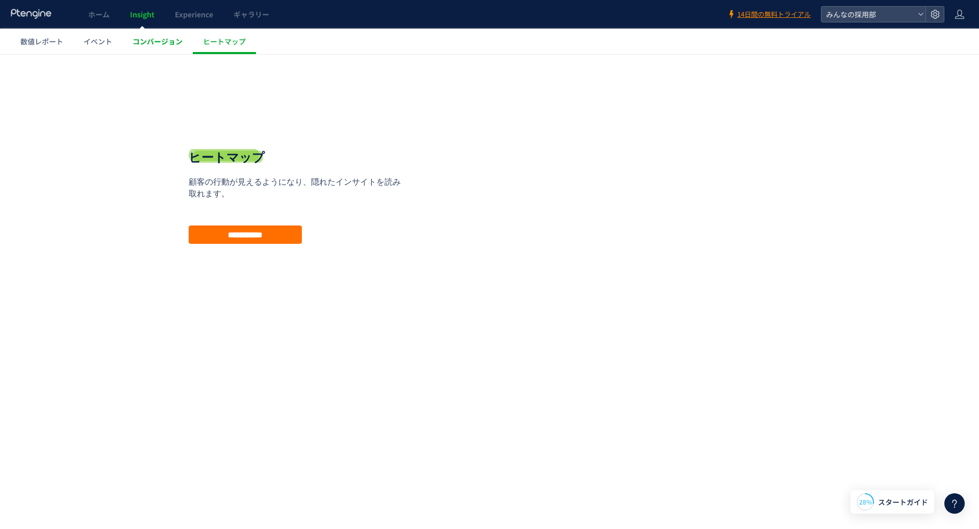
click at [171, 33] on link "コンバージョン" at bounding box center [157, 41] width 70 height 25
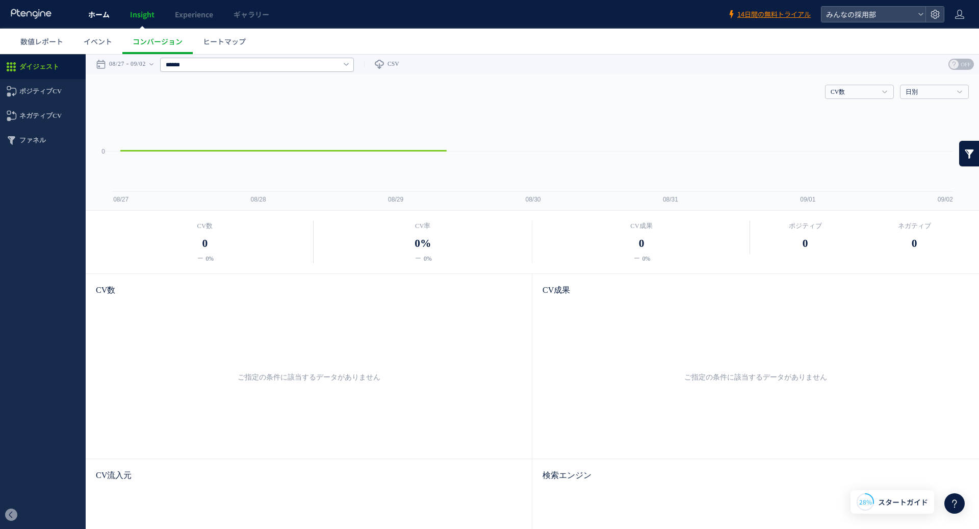
click at [115, 19] on link "ホーム" at bounding box center [99, 14] width 42 height 29
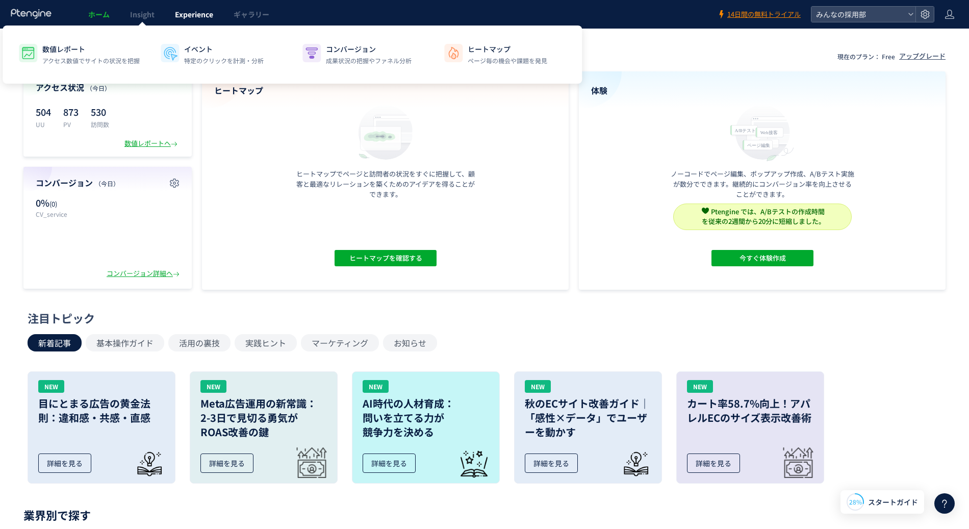
click at [184, 12] on span "Experience" at bounding box center [194, 14] width 38 height 10
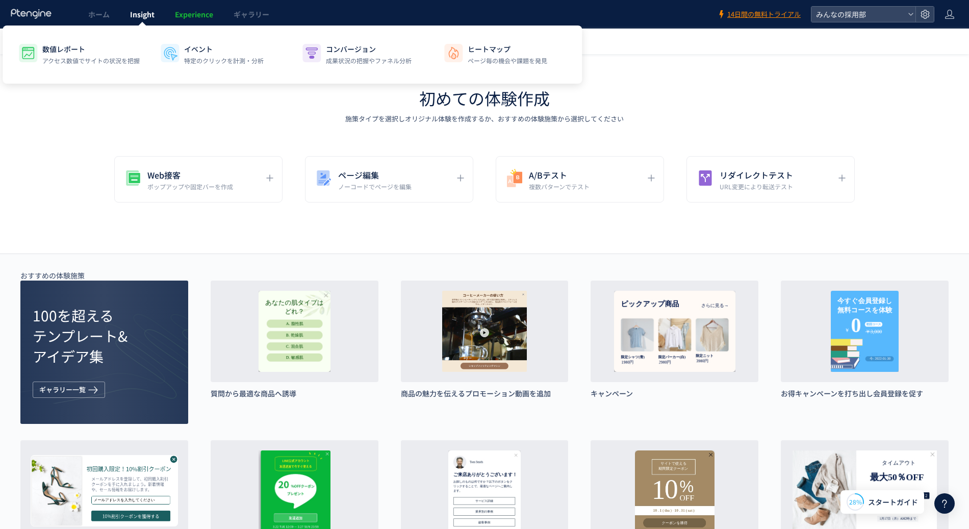
click at [143, 12] on span "Insight" at bounding box center [142, 14] width 24 height 10
